Goal: Task Accomplishment & Management: Use online tool/utility

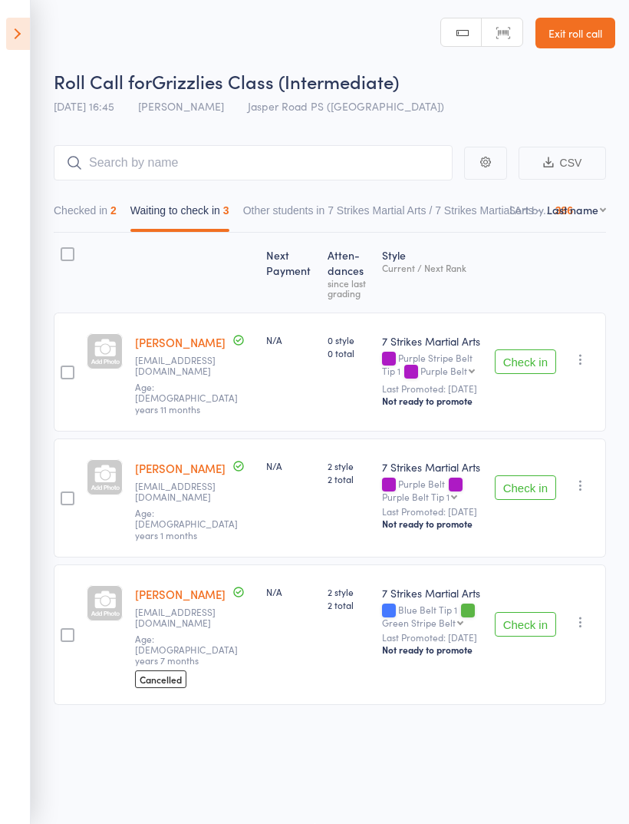
click at [25, 37] on icon at bounding box center [18, 34] width 24 height 32
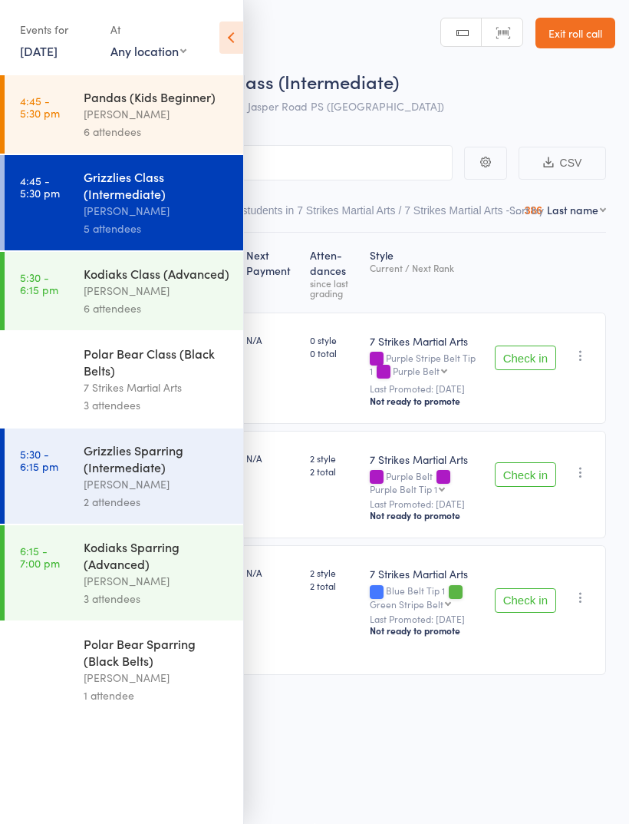
click at [177, 392] on div "7 Strikes Martial Arts" at bounding box center [157, 387] width 147 height 18
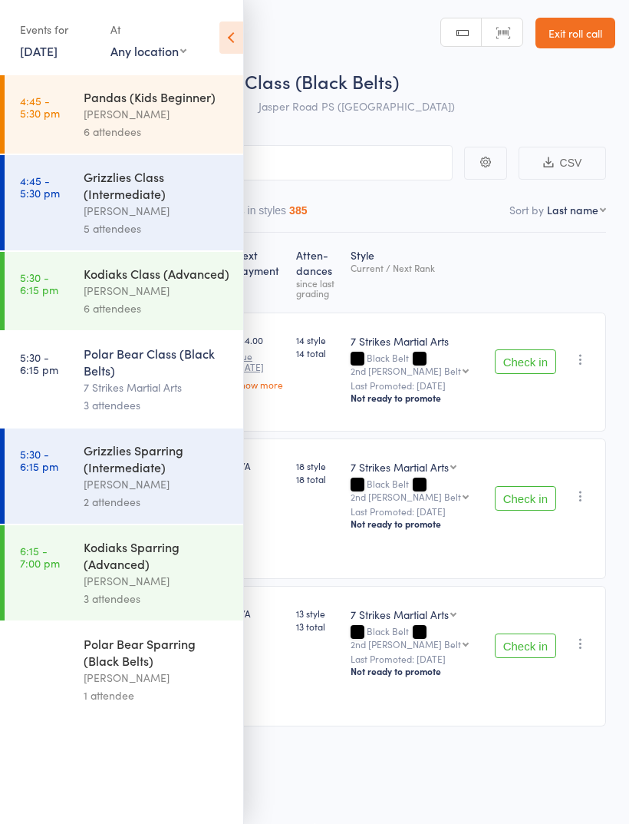
click at [243, 33] on icon at bounding box center [232, 37] width 24 height 32
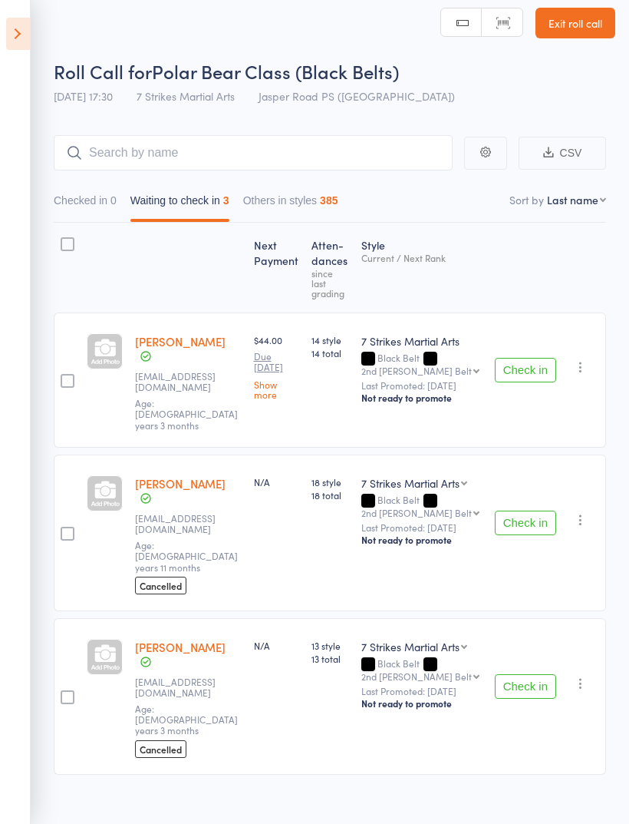
click at [23, 34] on icon at bounding box center [18, 34] width 24 height 32
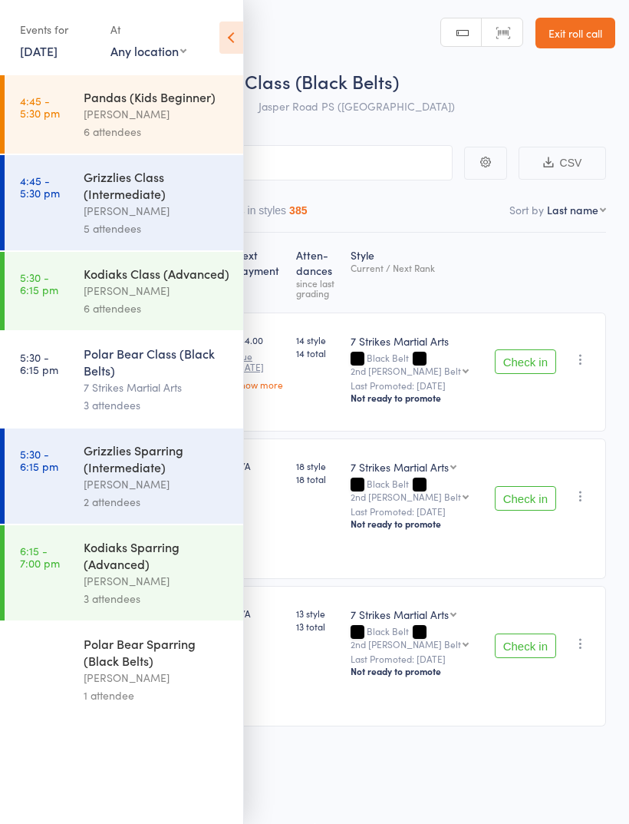
click at [187, 299] on div "[PERSON_NAME]" at bounding box center [157, 291] width 147 height 18
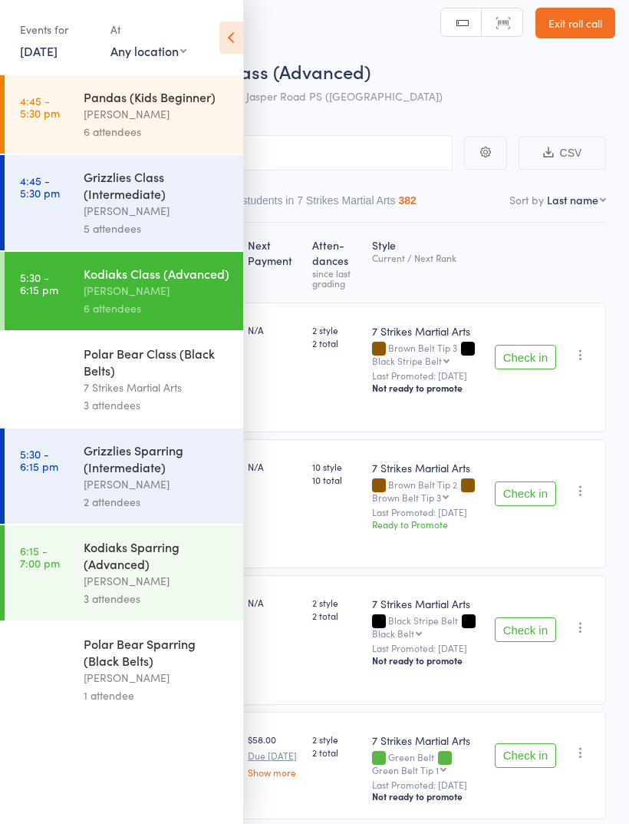
click at [231, 38] on icon at bounding box center [232, 37] width 24 height 32
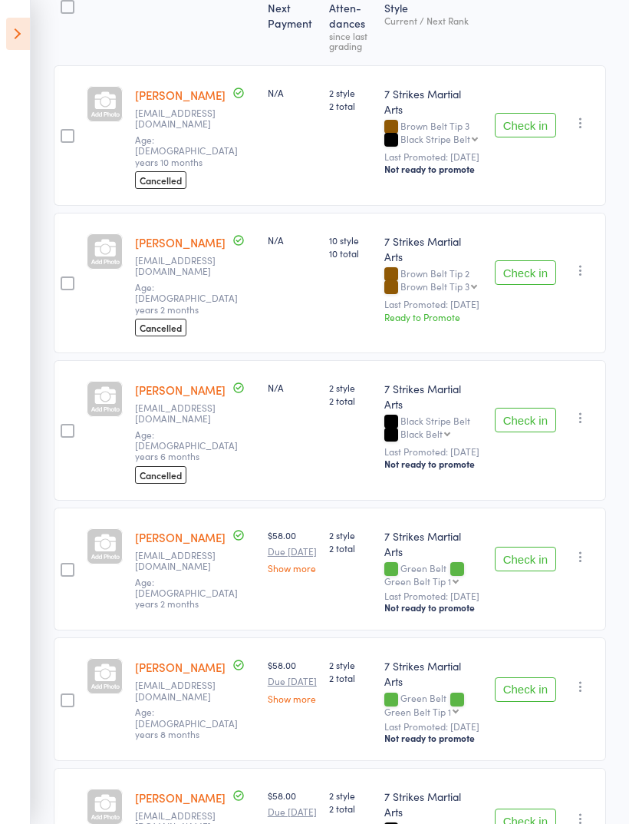
scroll to position [272, 0]
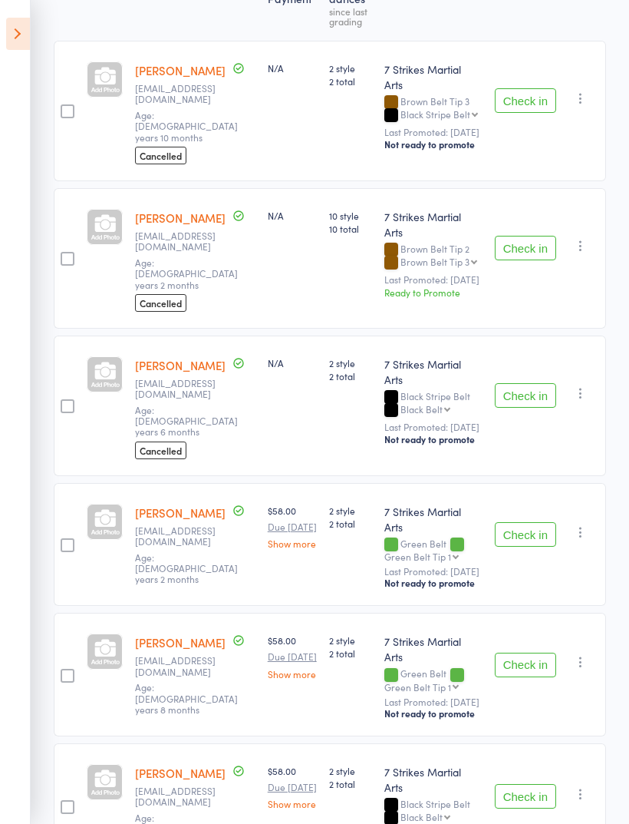
click at [537, 522] on button "Check in" at bounding box center [525, 534] width 61 height 25
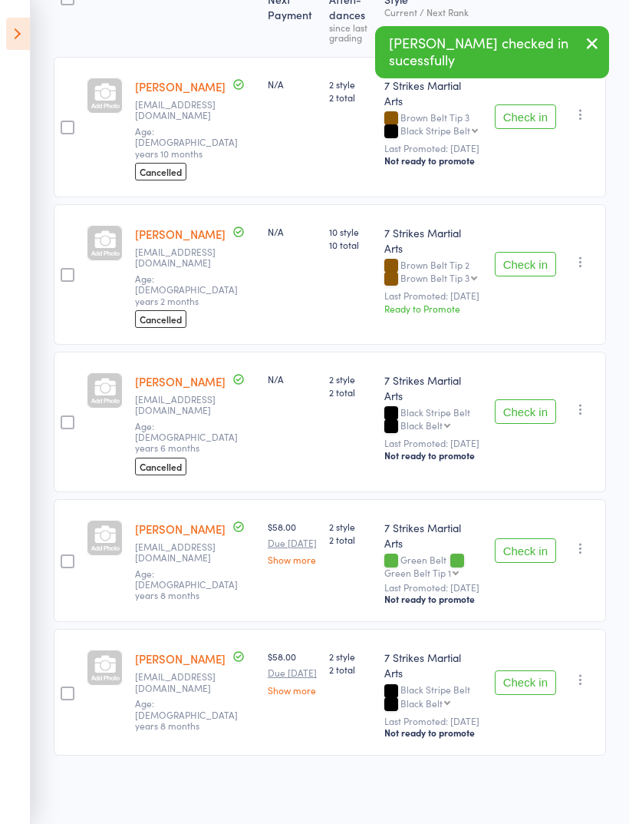
scroll to position [147, 0]
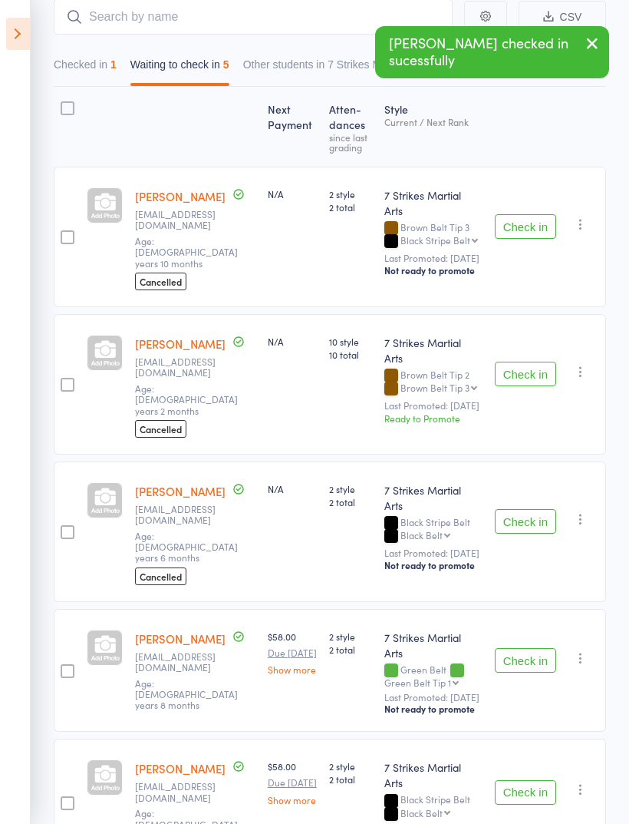
click at [533, 648] on button "Check in" at bounding box center [525, 660] width 61 height 25
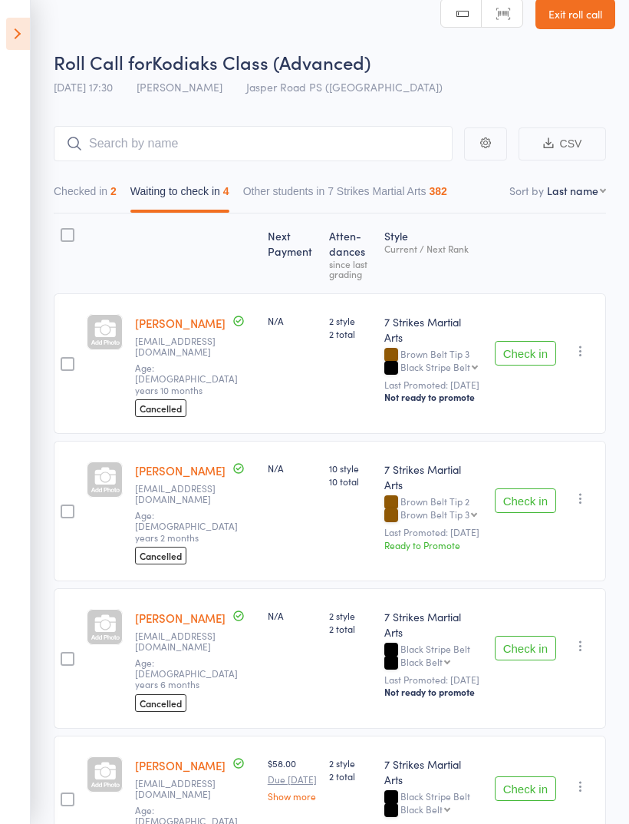
click at [587, 348] on icon "button" at bounding box center [580, 350] width 15 height 15
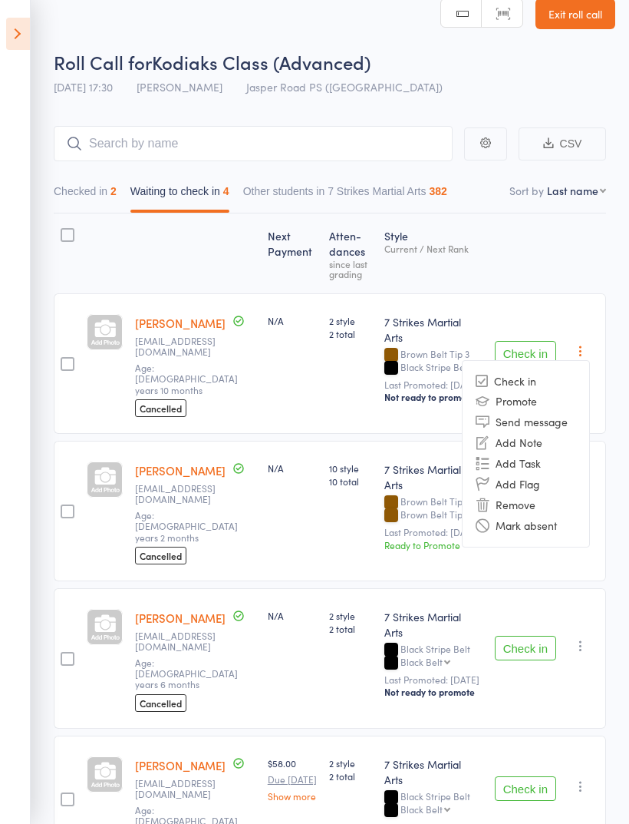
click at [551, 525] on li "Mark absent" at bounding box center [526, 525] width 127 height 21
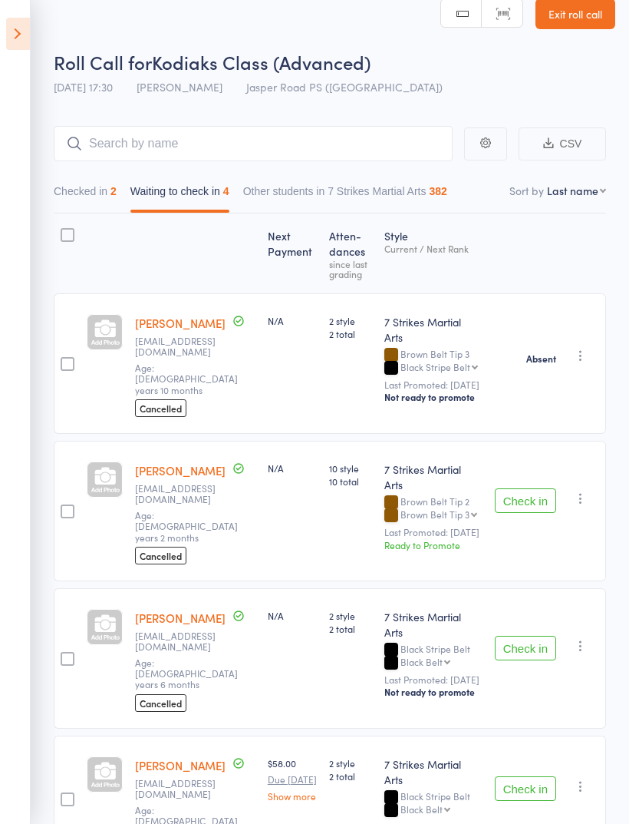
click at [529, 776] on button "Check in" at bounding box center [525, 788] width 61 height 25
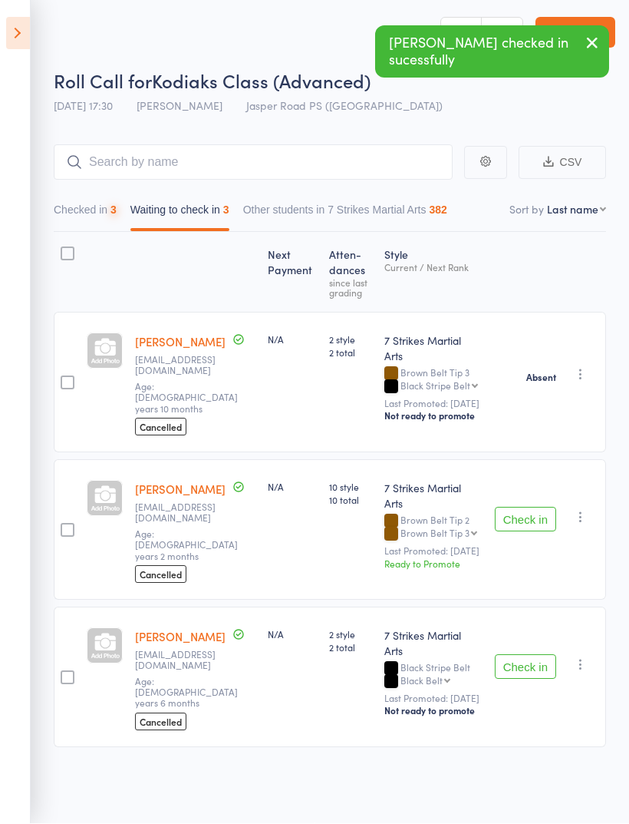
scroll to position [11, 0]
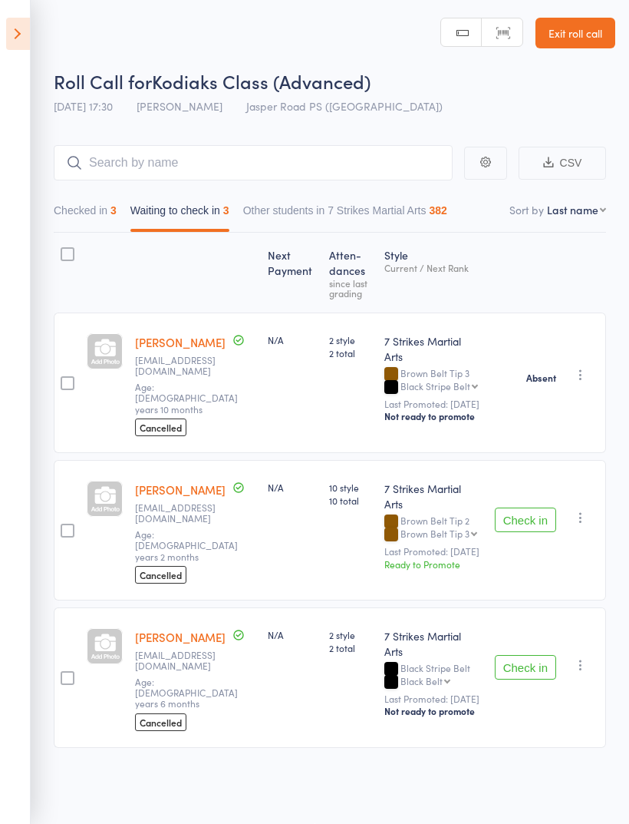
click at [71, 196] on button "Checked in 3" at bounding box center [85, 213] width 63 height 35
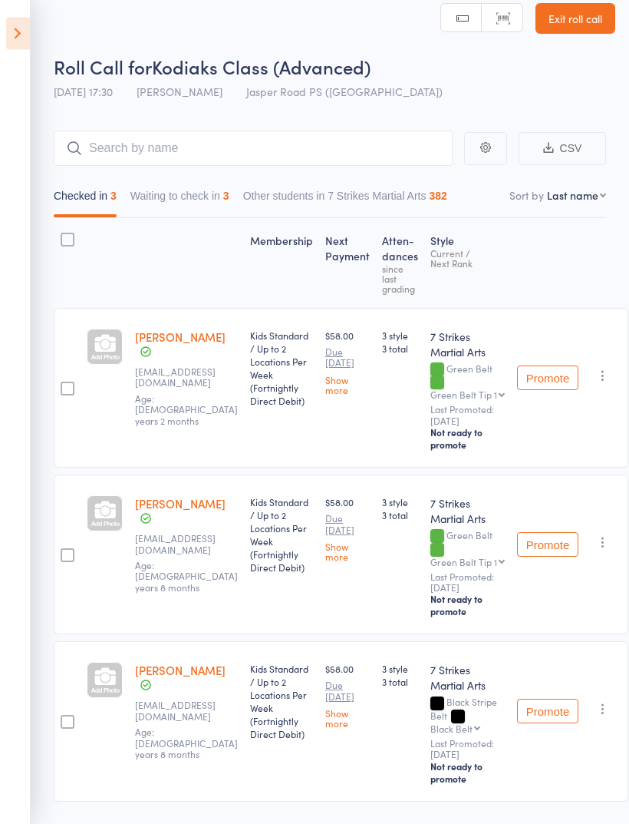
scroll to position [15, 0]
click at [169, 188] on button "Waiting to check in 3" at bounding box center [179, 199] width 99 height 35
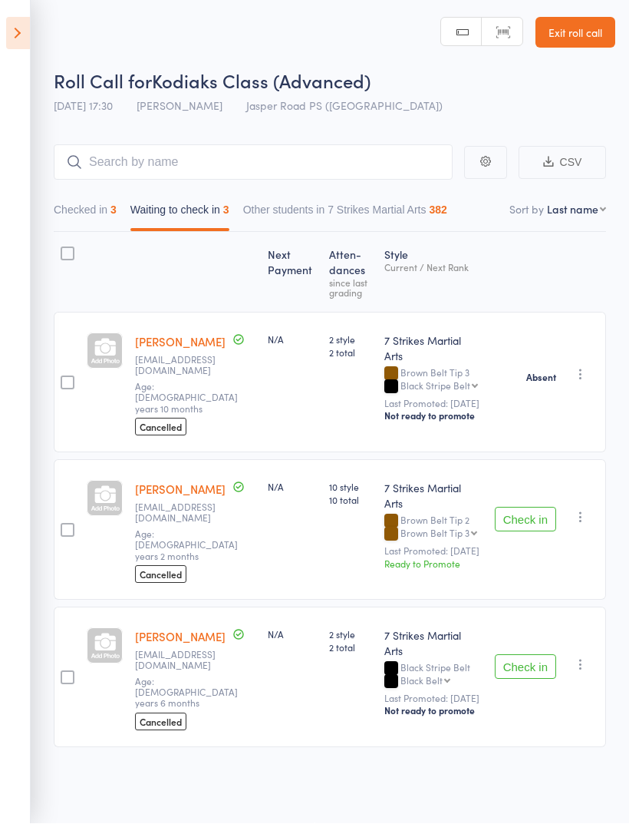
scroll to position [11, 0]
click at [49, 29] on header "Roll Call for Kodiaks Class (Advanced) 14 Oct 17:30 Daniel Jancek Jasper Road P…" at bounding box center [314, 60] width 629 height 123
click at [14, 35] on icon at bounding box center [18, 34] width 24 height 32
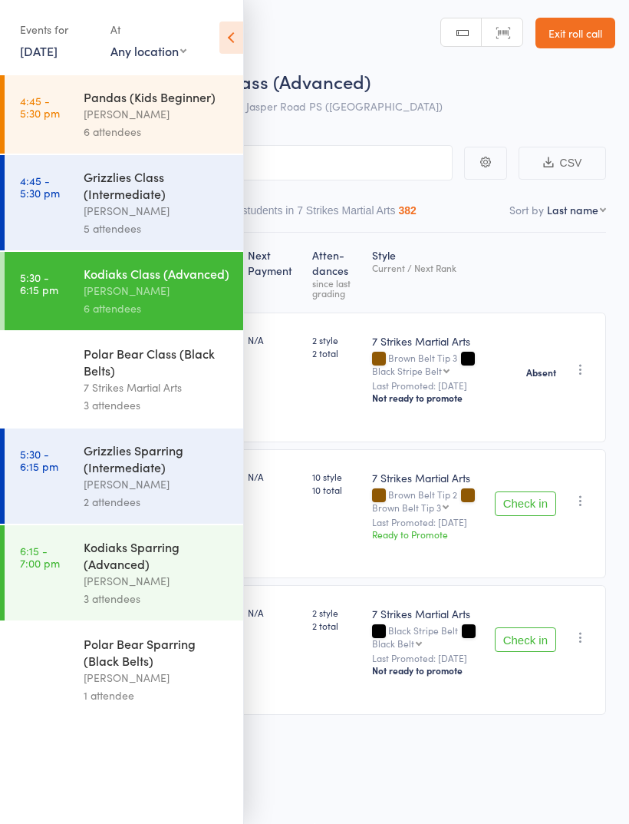
click at [91, 389] on div "7 Strikes Martial Arts" at bounding box center [157, 387] width 147 height 18
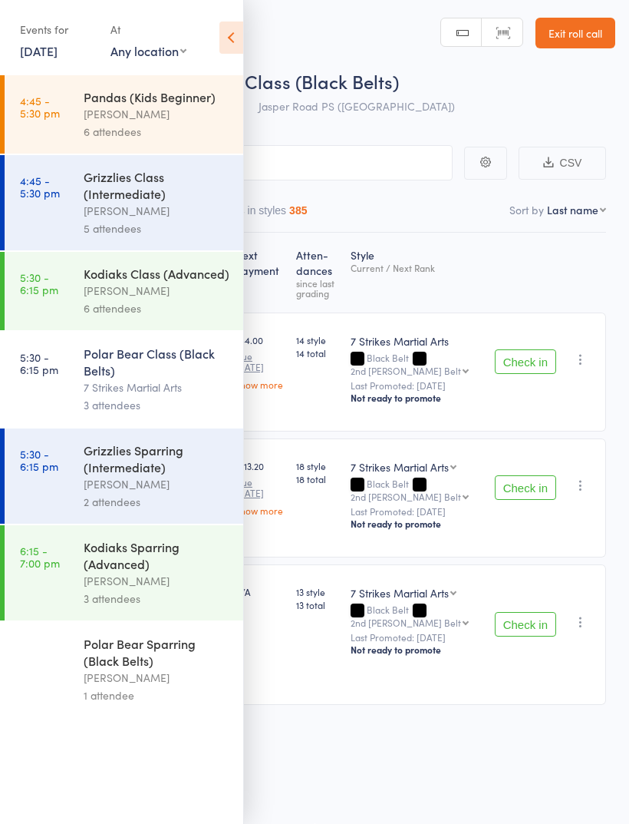
click at [225, 41] on icon at bounding box center [232, 37] width 24 height 32
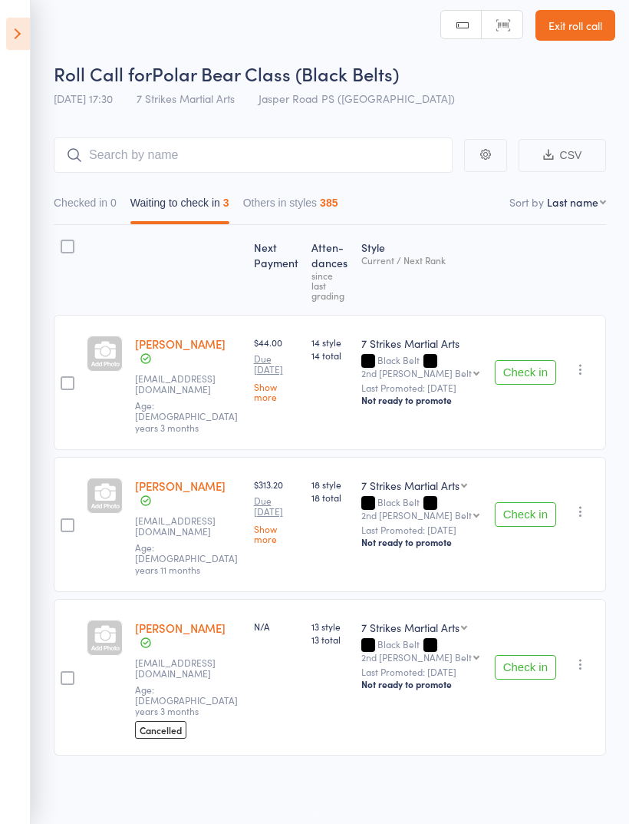
click at [536, 502] on button "Check in" at bounding box center [525, 514] width 61 height 25
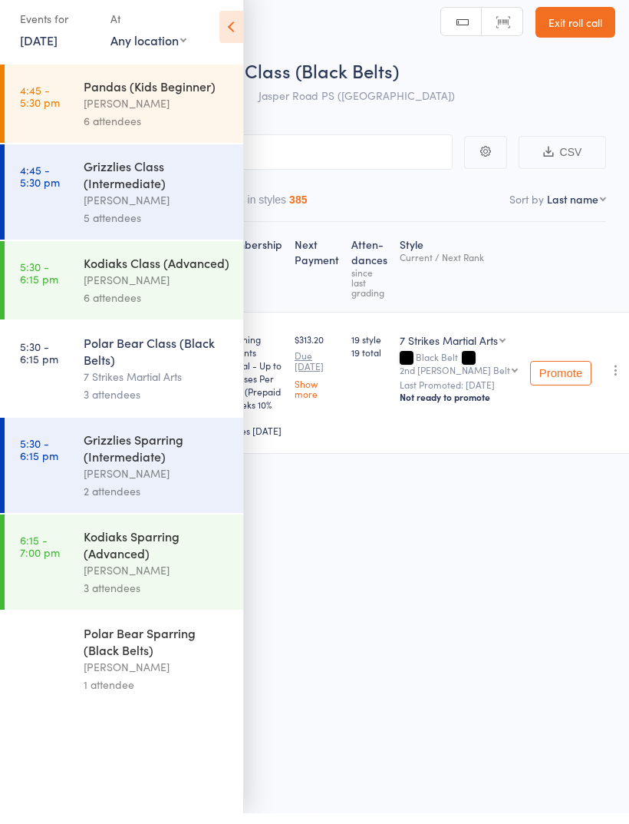
click at [186, 385] on div "Polar Bear Class (Black Belts) 7 Strikes Martial Arts 3 attendees" at bounding box center [164, 379] width 160 height 95
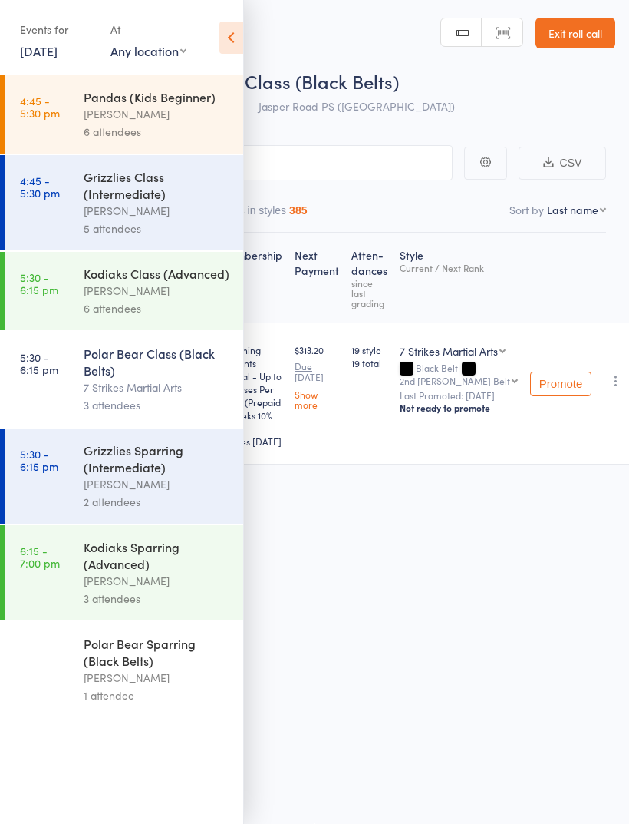
click at [227, 47] on icon at bounding box center [232, 37] width 24 height 32
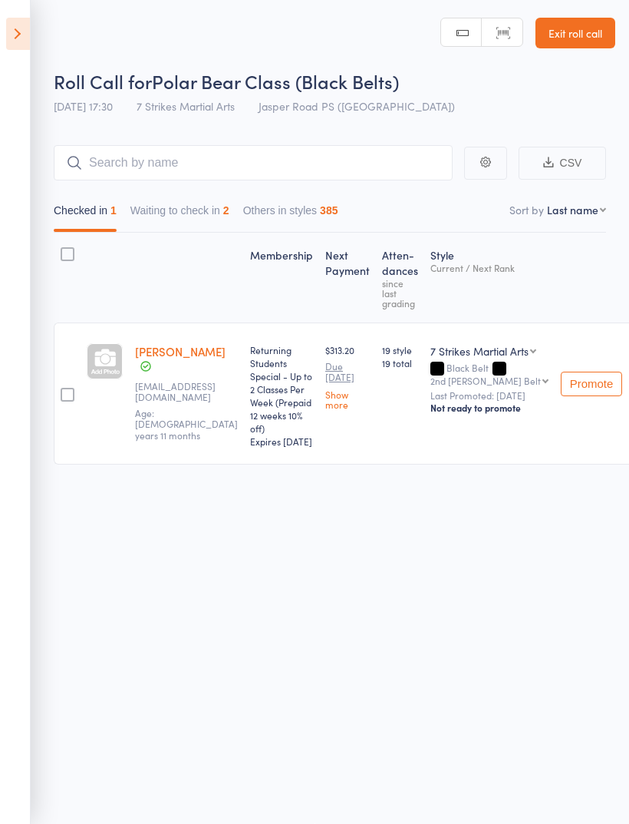
click at [216, 202] on button "Waiting to check in 2" at bounding box center [179, 213] width 99 height 35
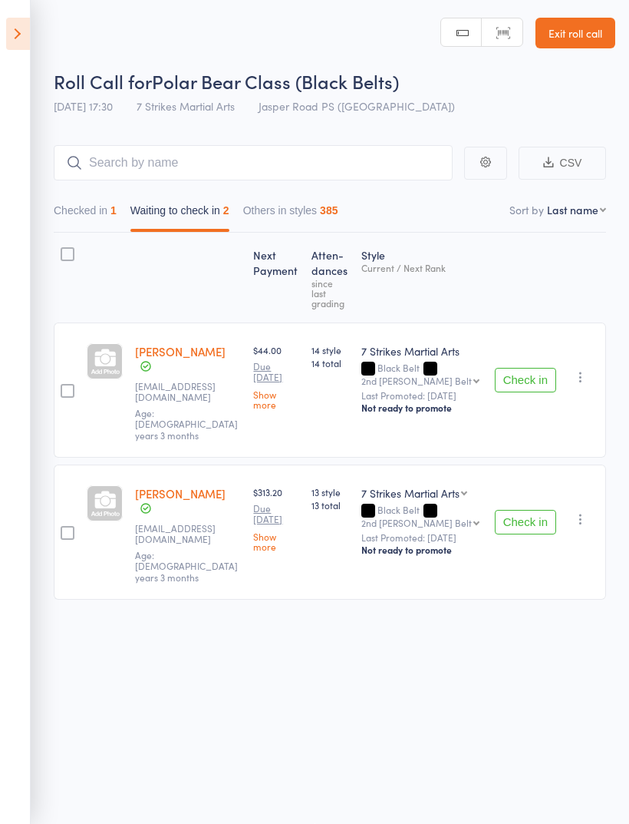
click at [543, 510] on button "Check in" at bounding box center [525, 522] width 61 height 25
